Goal: Task Accomplishment & Management: Use online tool/utility

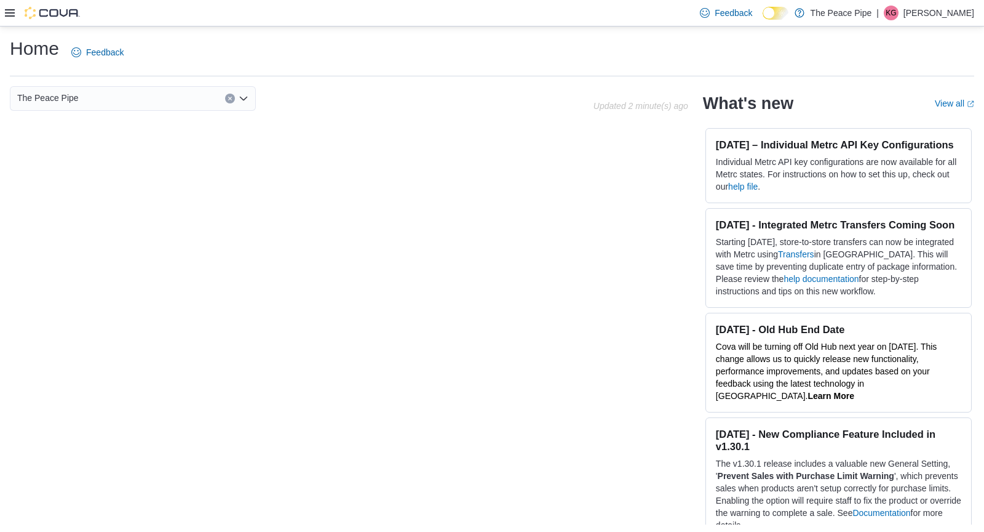
click at [5, 13] on icon at bounding box center [10, 13] width 10 height 10
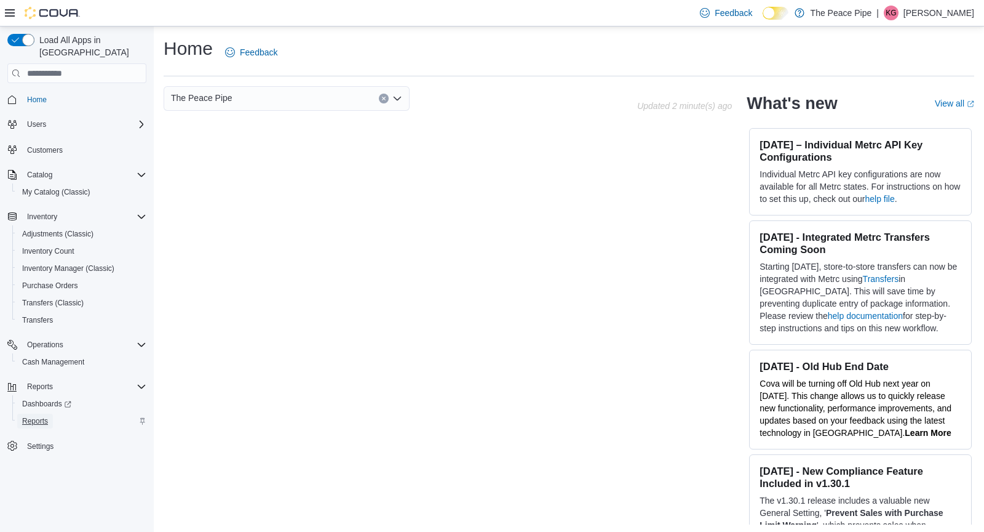
click at [28, 416] on span "Reports" at bounding box center [35, 421] width 26 height 10
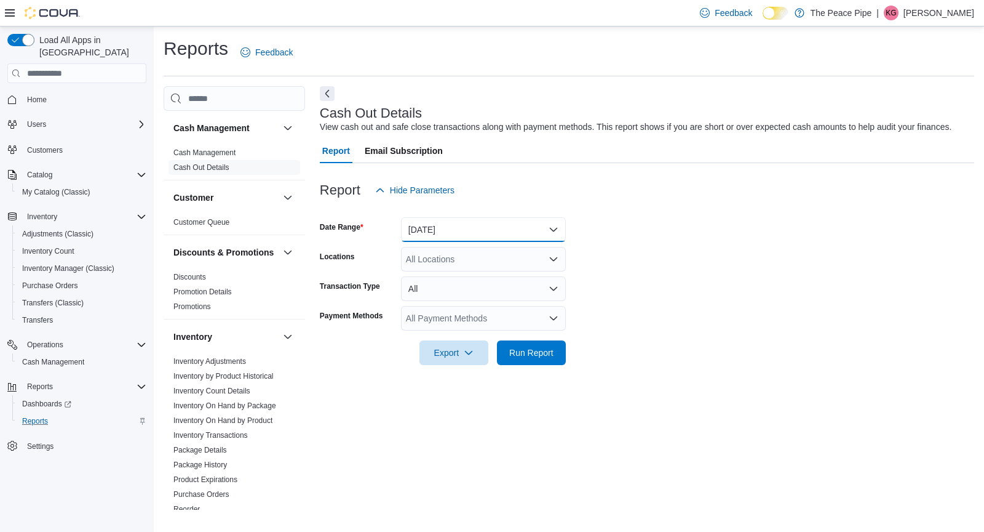
click at [466, 242] on button "Today" at bounding box center [483, 229] width 165 height 25
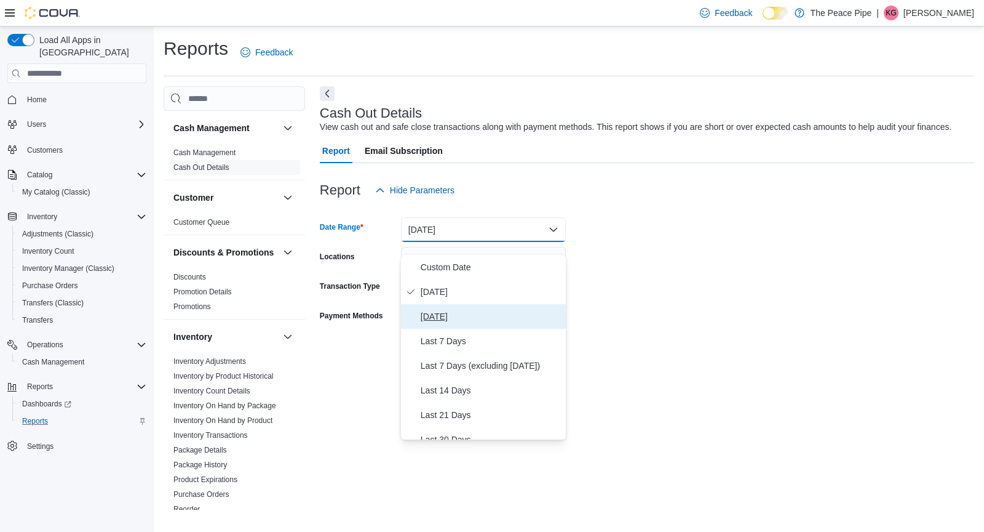
click at [449, 311] on span "Yesterday" at bounding box center [491, 316] width 140 height 15
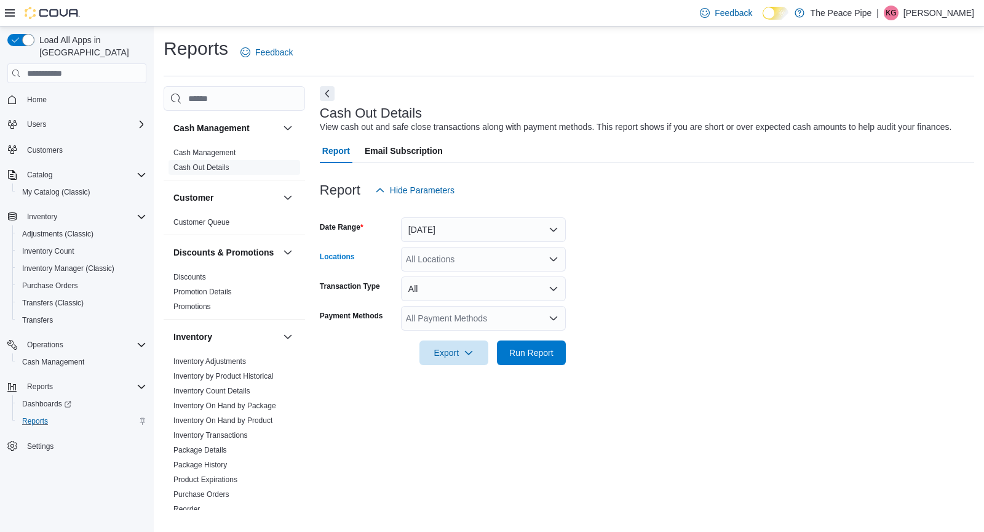
click at [458, 271] on div "All Locations" at bounding box center [483, 259] width 165 height 25
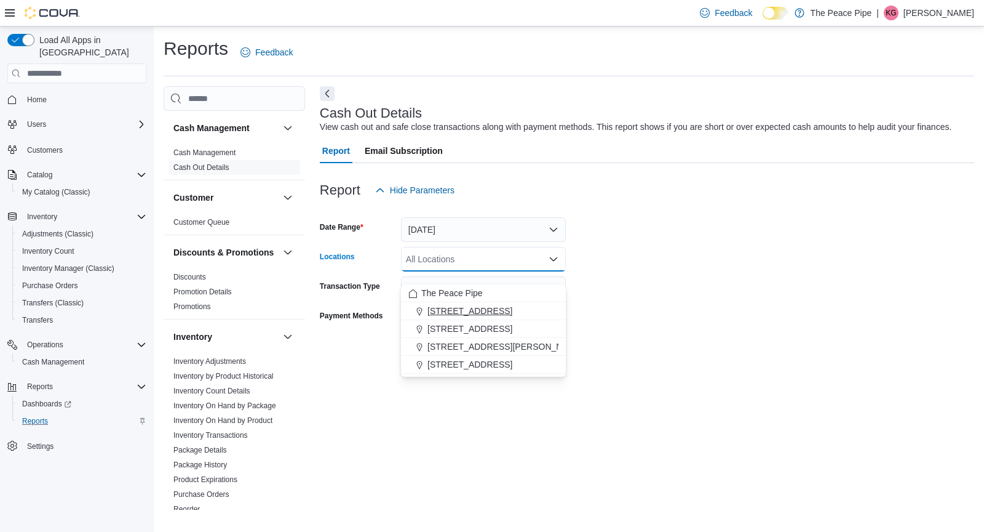
click at [468, 308] on span "[STREET_ADDRESS]" at bounding box center [470, 311] width 85 height 12
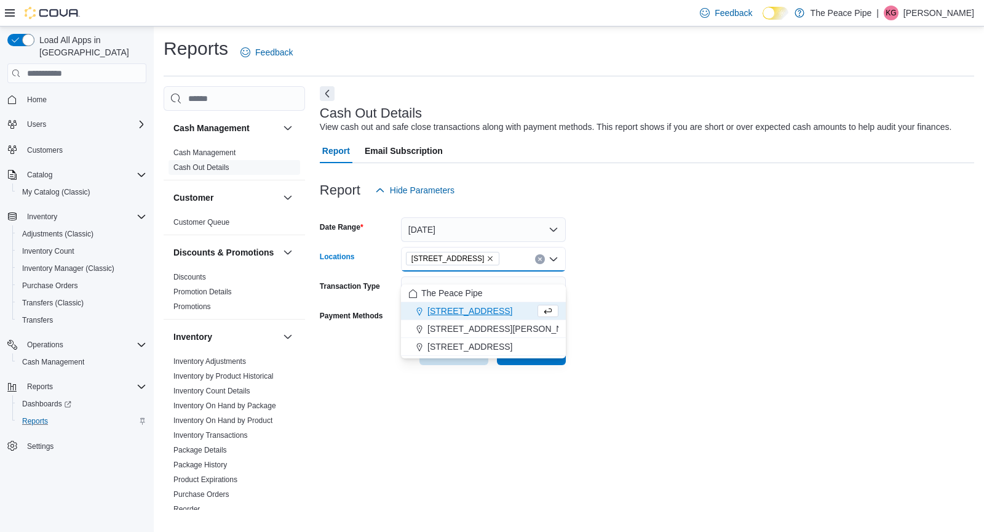
click at [581, 360] on form "Date Range Yesterday Locations 1 King St E. Combo box. Selected. 1 King St E.. …" at bounding box center [647, 283] width 655 height 162
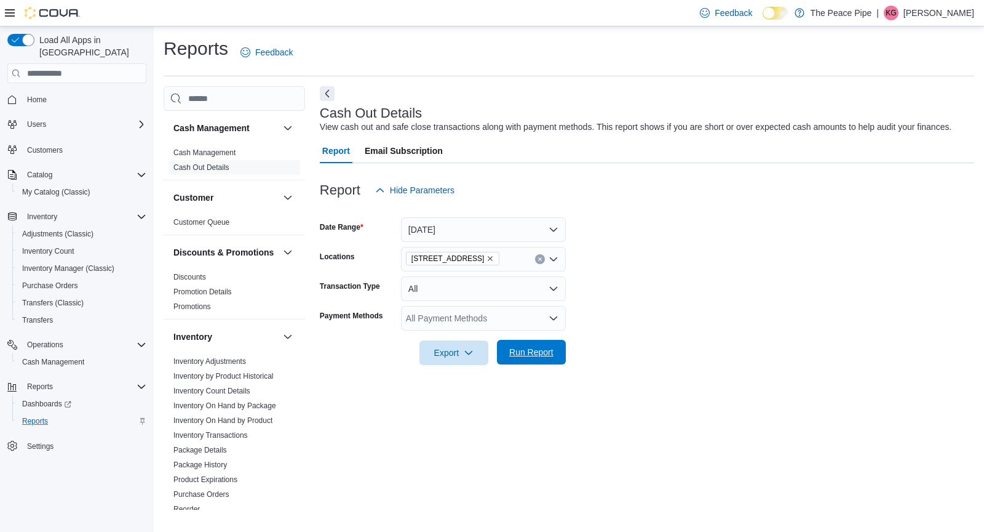
click at [554, 358] on span "Run Report" at bounding box center [531, 352] width 44 height 12
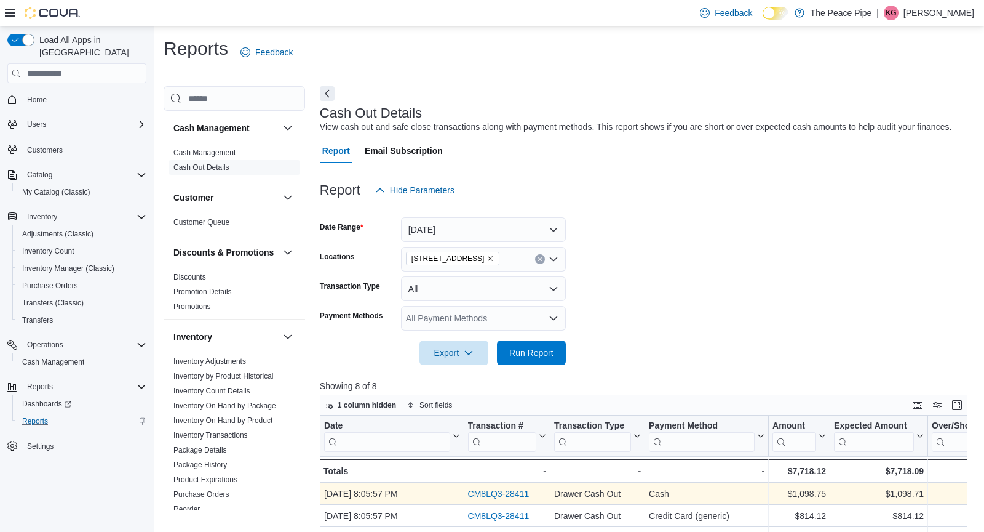
click at [500, 498] on link "CM8LQ3-28411" at bounding box center [499, 493] width 62 height 10
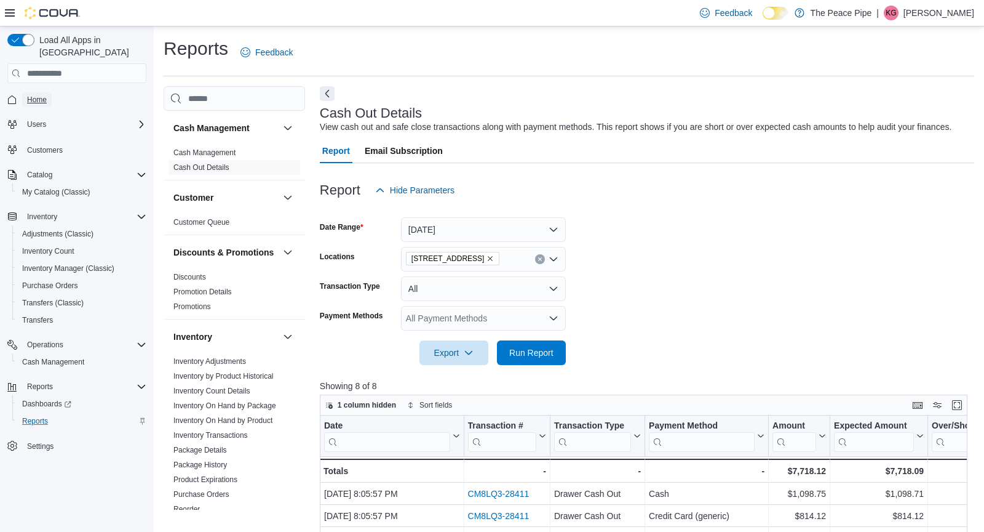
click at [44, 95] on span "Home" at bounding box center [37, 100] width 20 height 10
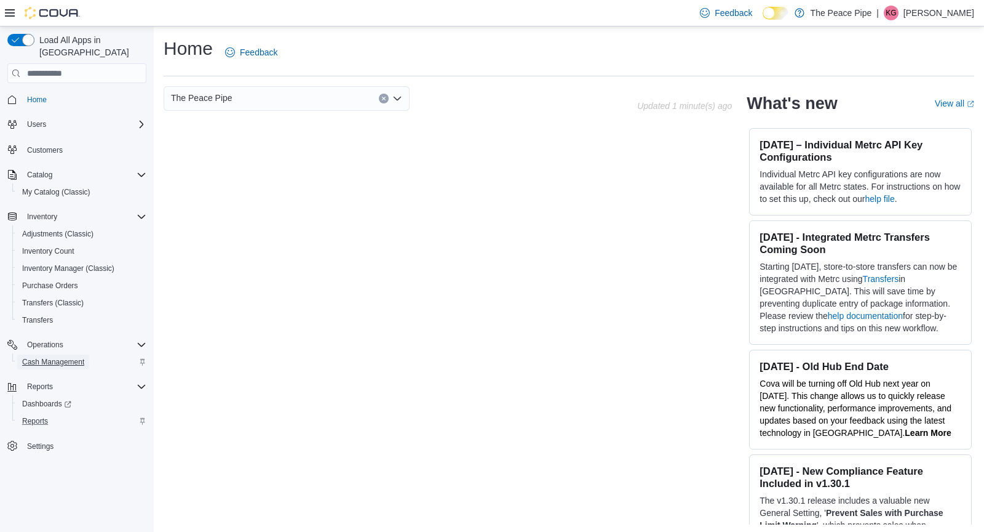
click at [61, 357] on span "Cash Management" at bounding box center [53, 362] width 62 height 10
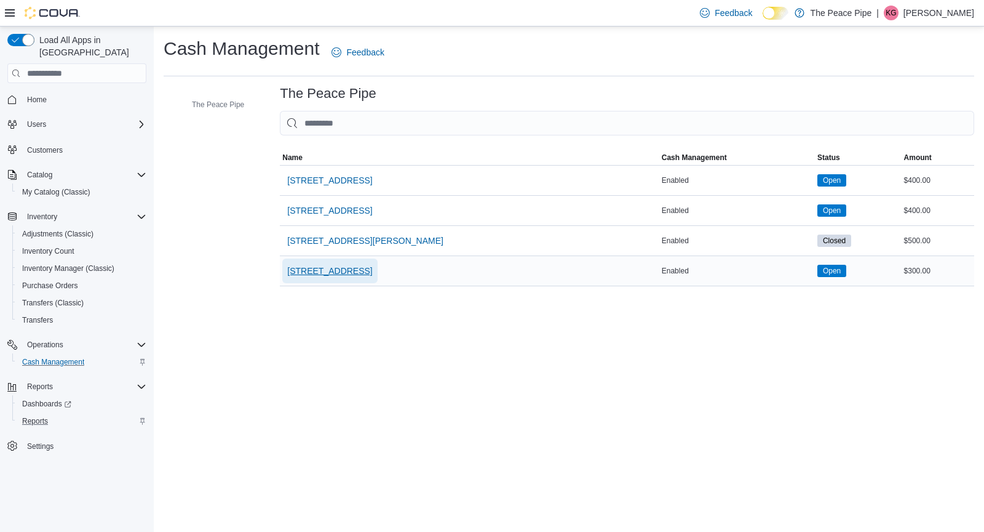
click at [302, 271] on span "465 Bayly St W" at bounding box center [329, 271] width 85 height 12
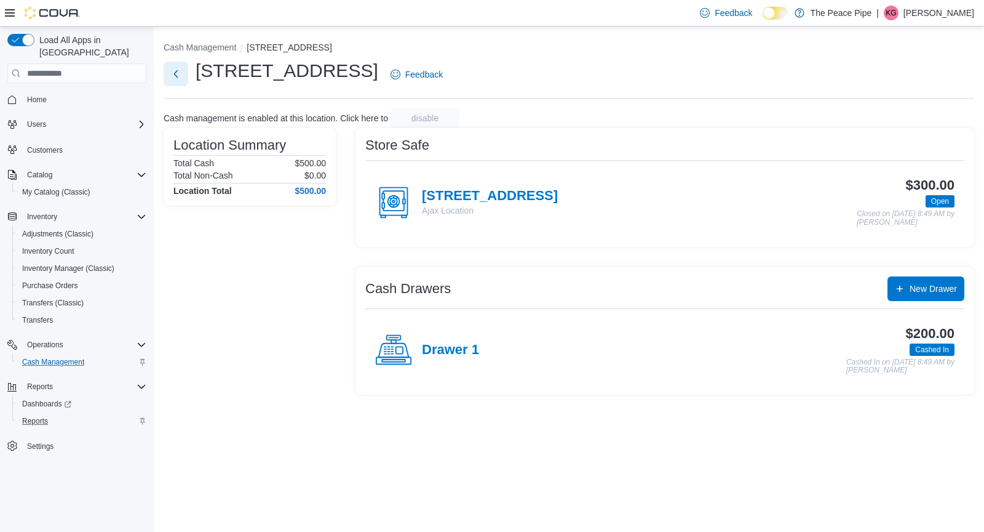
click at [174, 71] on button "Next" at bounding box center [176, 74] width 25 height 25
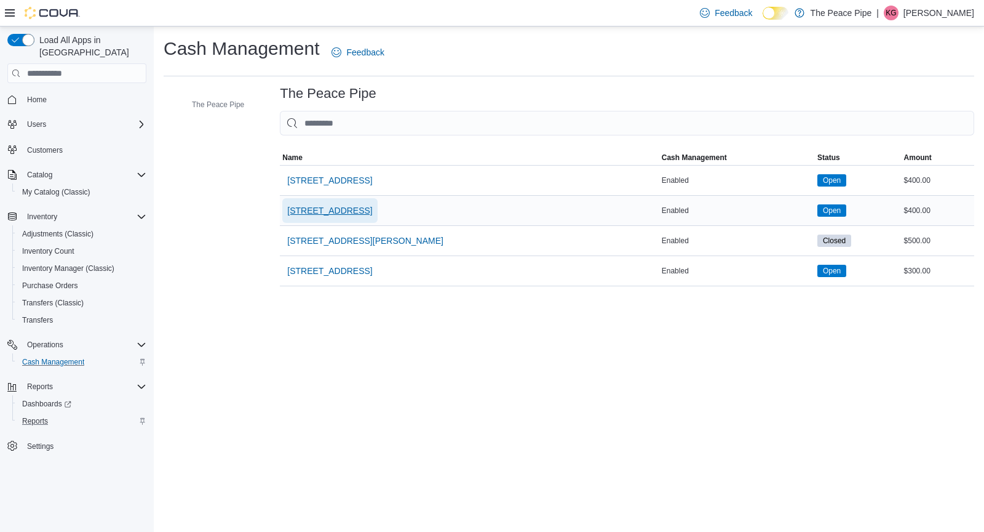
click at [304, 209] on span "31 Celina St" at bounding box center [329, 210] width 85 height 12
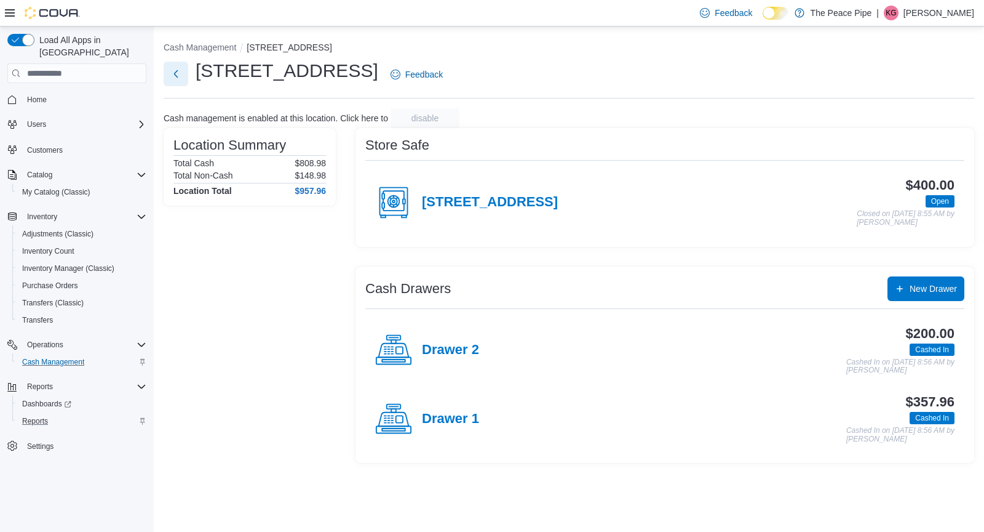
click at [173, 76] on button "Next" at bounding box center [176, 74] width 25 height 25
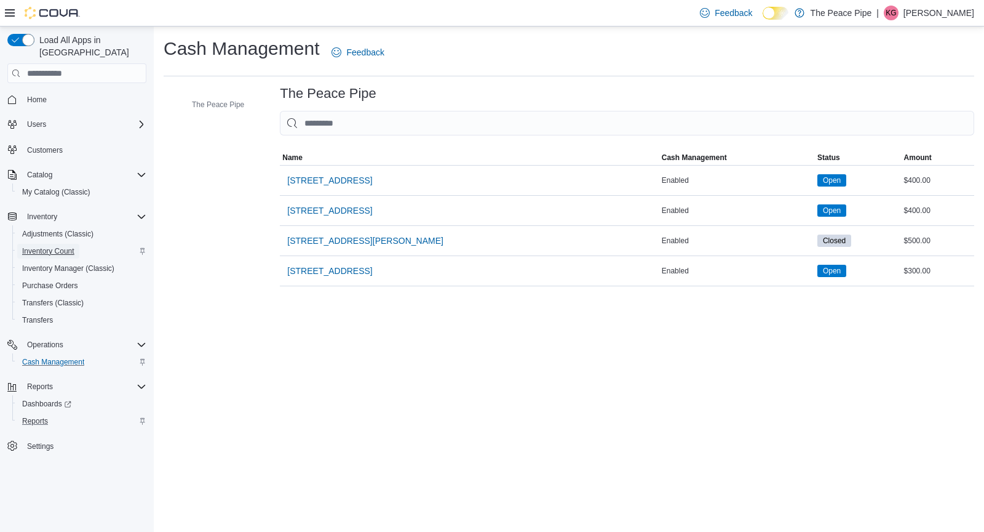
click at [57, 246] on span "Inventory Count" at bounding box center [48, 251] width 52 height 10
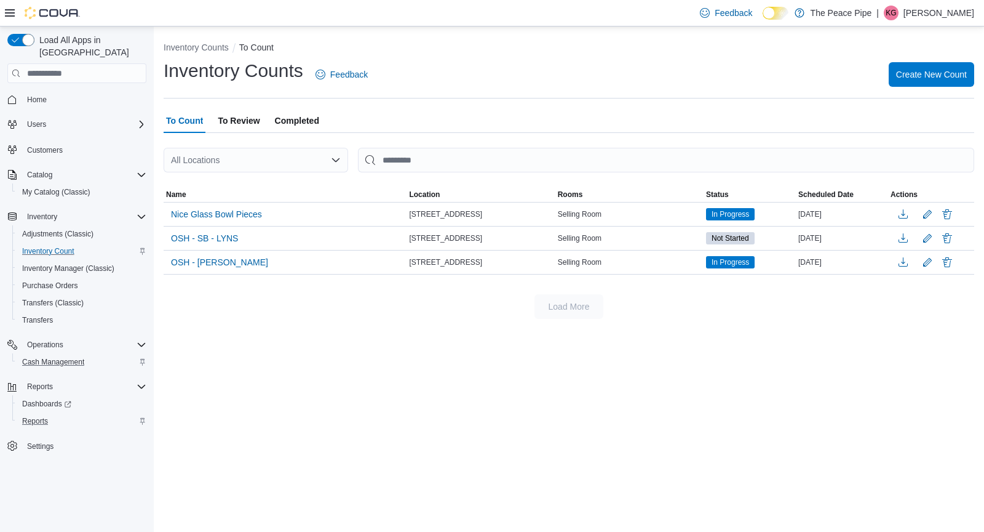
click at [243, 121] on span "To Review" at bounding box center [239, 120] width 42 height 25
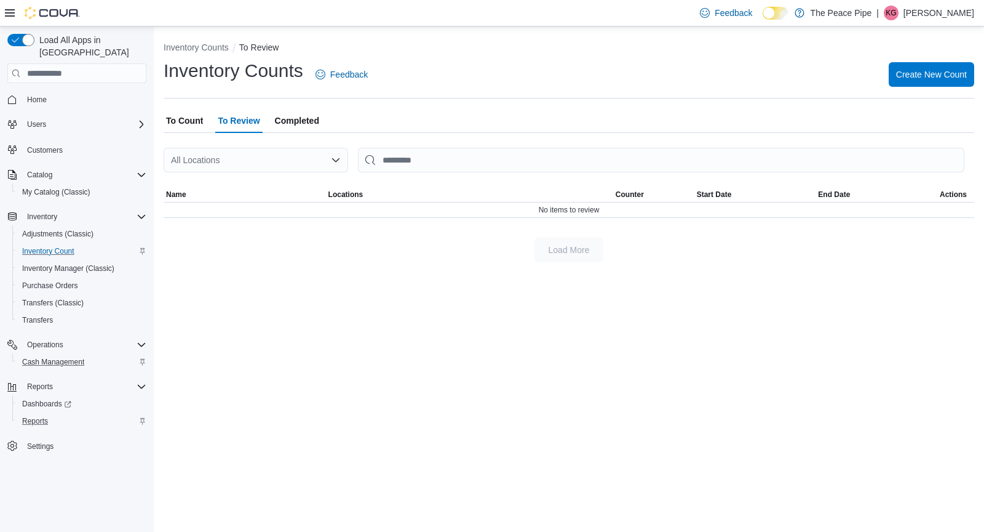
click at [196, 119] on span "To Count" at bounding box center [184, 120] width 37 height 25
